Goal: Check status

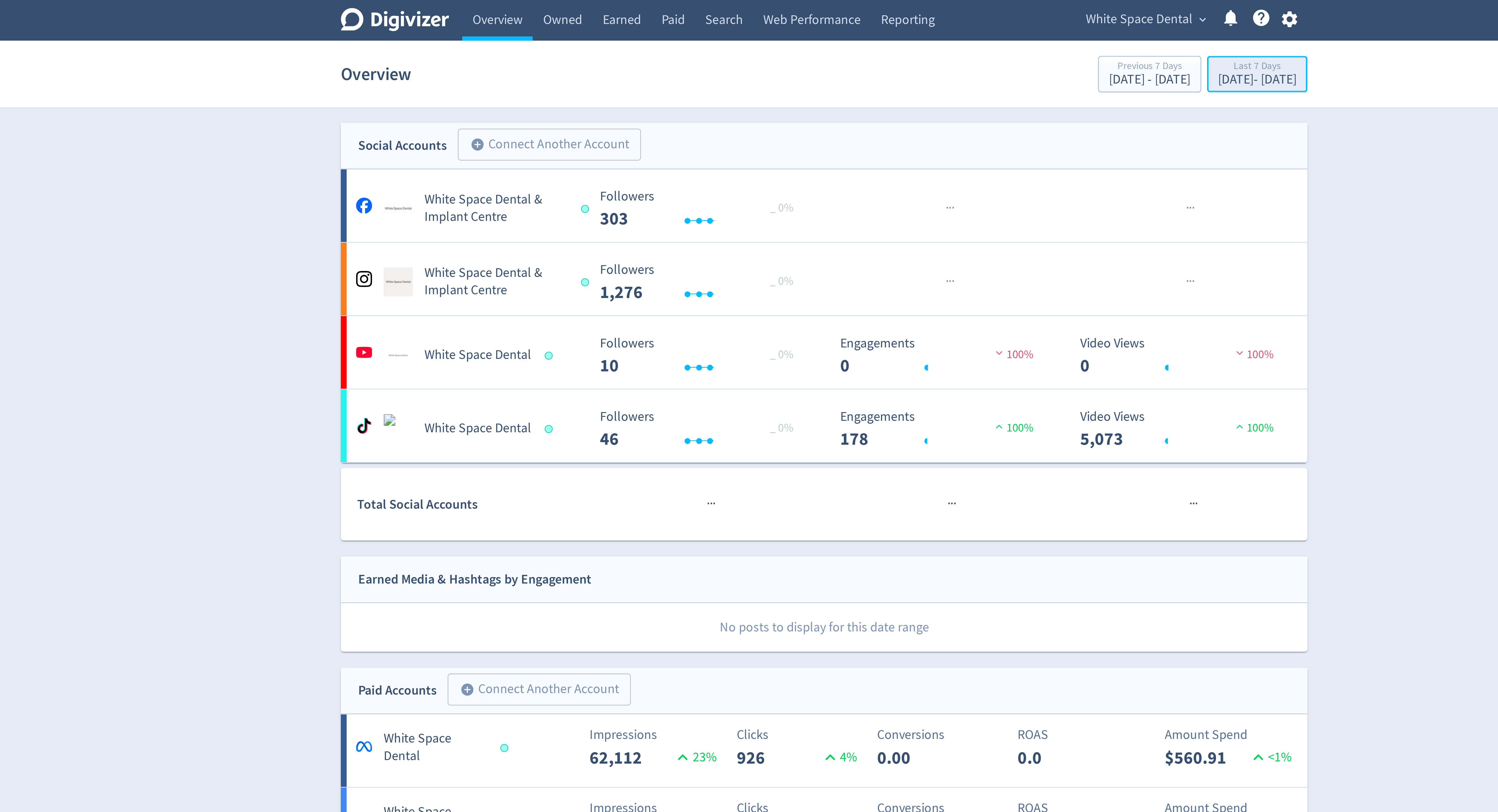
click at [887, 25] on div "Last 7 Days" at bounding box center [900, 23] width 27 height 4
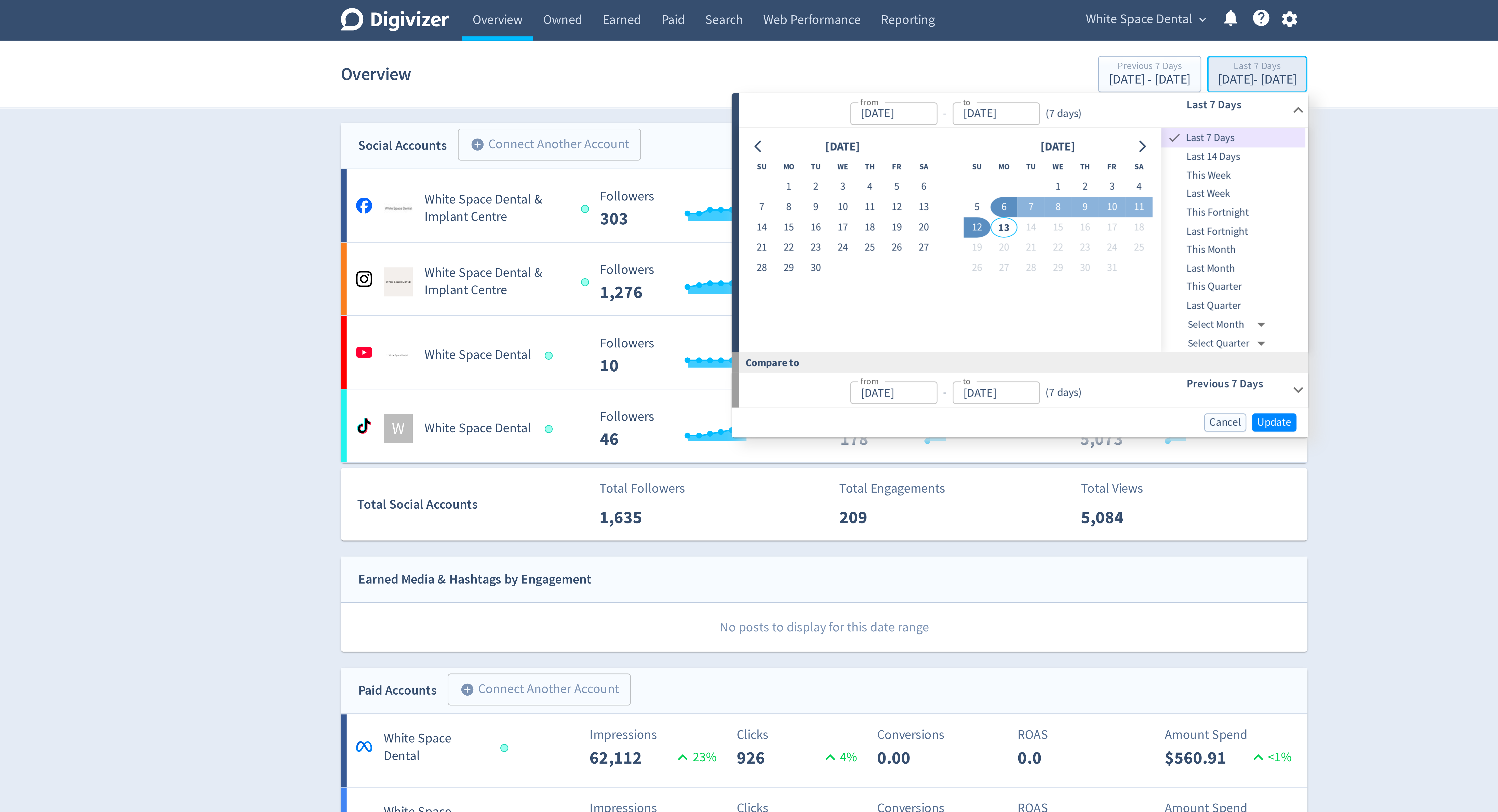
type input "Oct 06, 2025"
type input "[DATE]"
type input "Oct 05, 2025"
click at [830, 73] on button "8" at bounding box center [831, 72] width 9 height 7
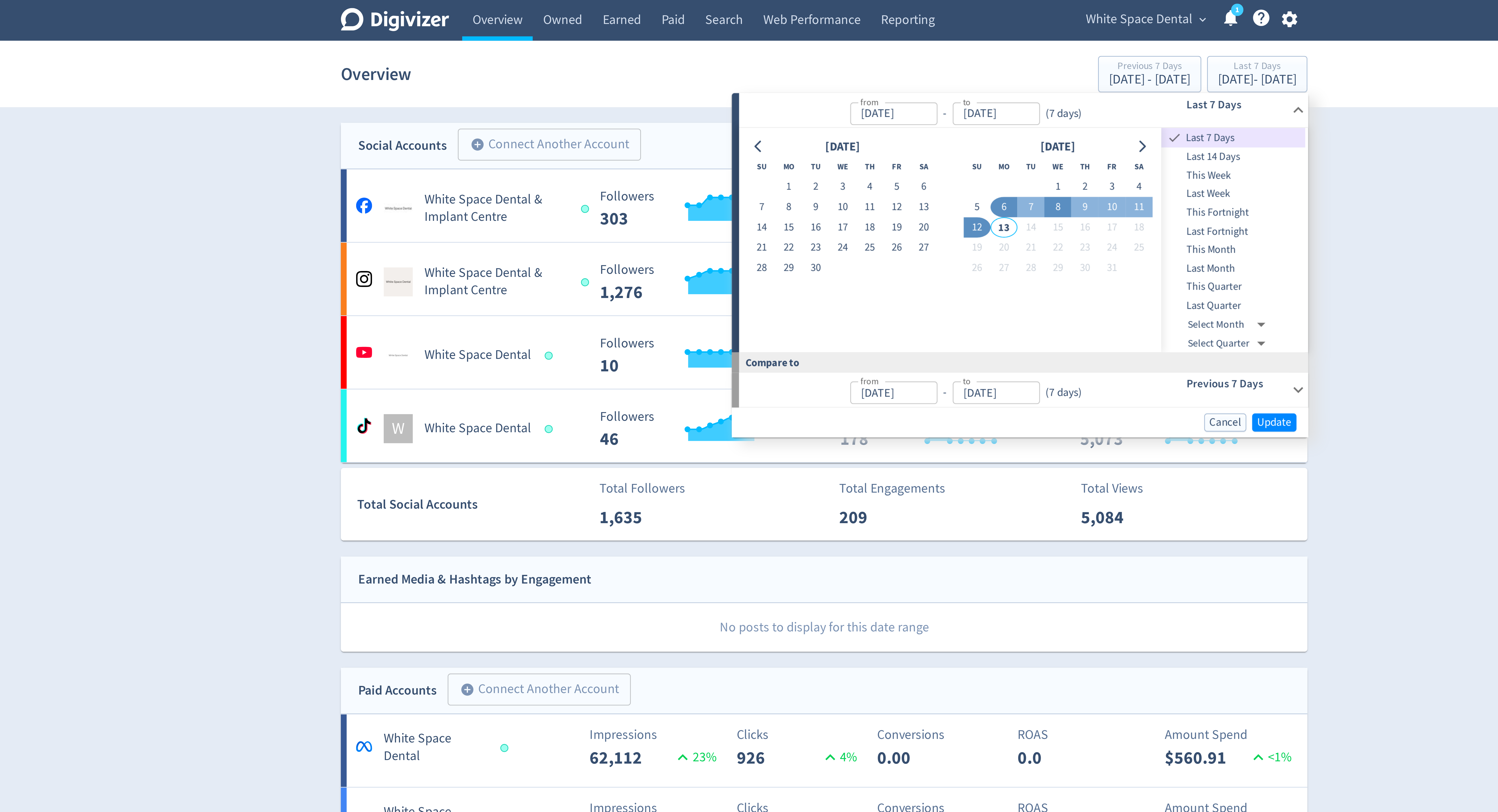
type input "Oct 08, 2025"
click at [804, 79] on button "12" at bounding box center [802, 79] width 9 height 7
type input "[DATE]"
type input "Oct 03, 2025"
type input "Oct 07, 2025"
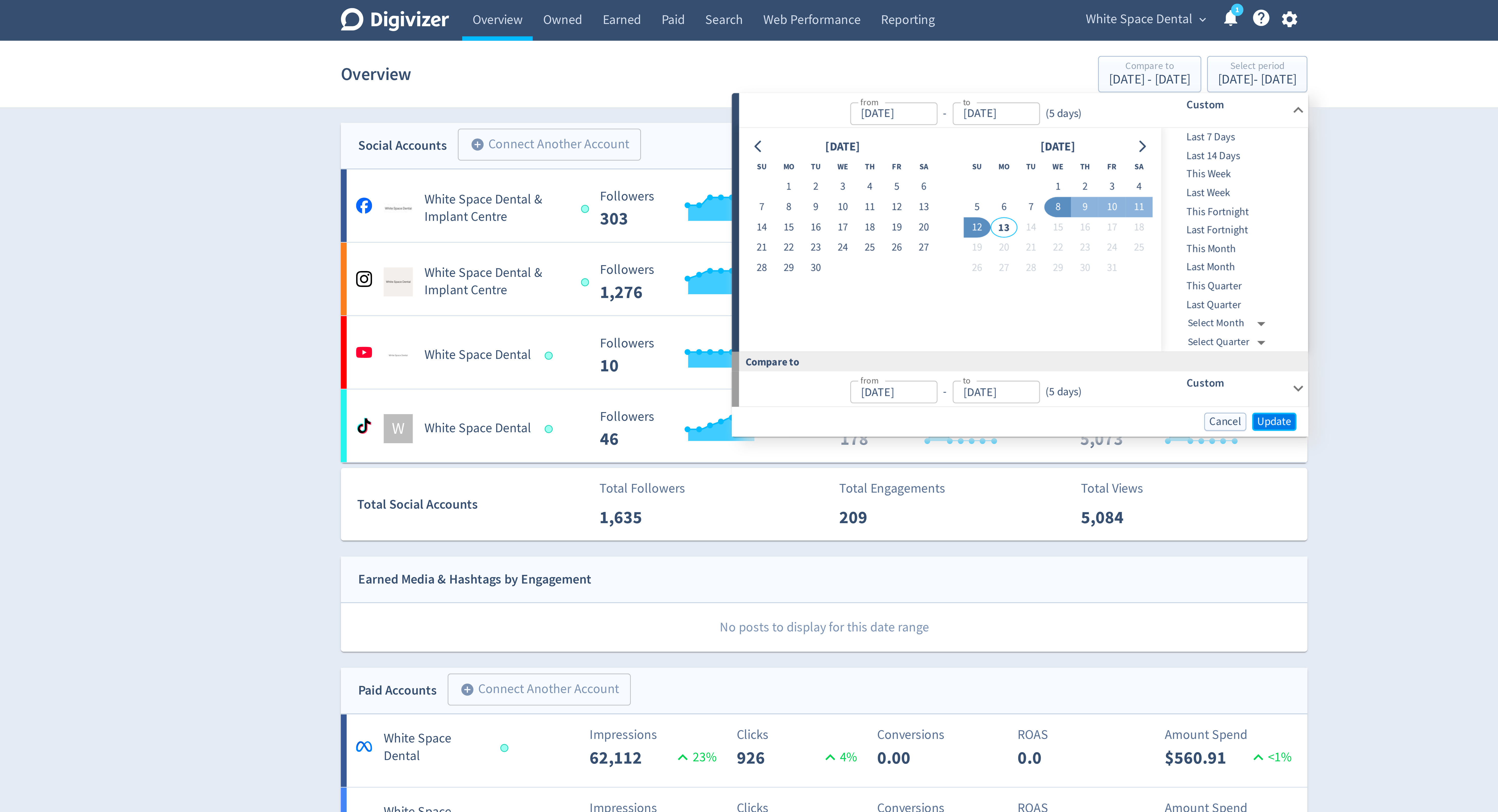
click at [905, 147] on span "Update" at bounding box center [907, 147] width 12 height 4
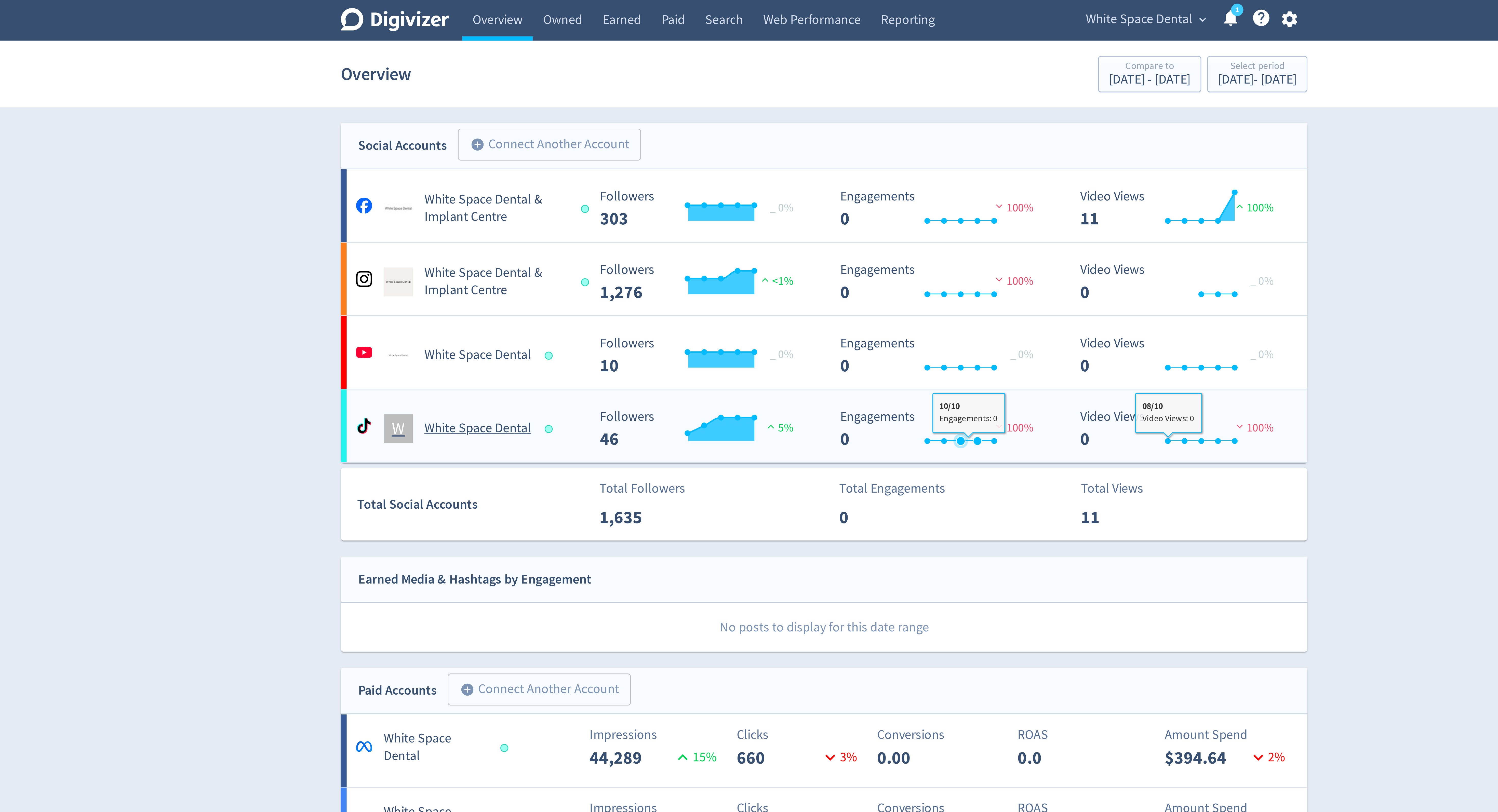
click at [798, 151] on rect "\a Engagements\a 0\a" at bounding box center [790, 151] width 76 height 13
